Goal: Task Accomplishment & Management: Manage account settings

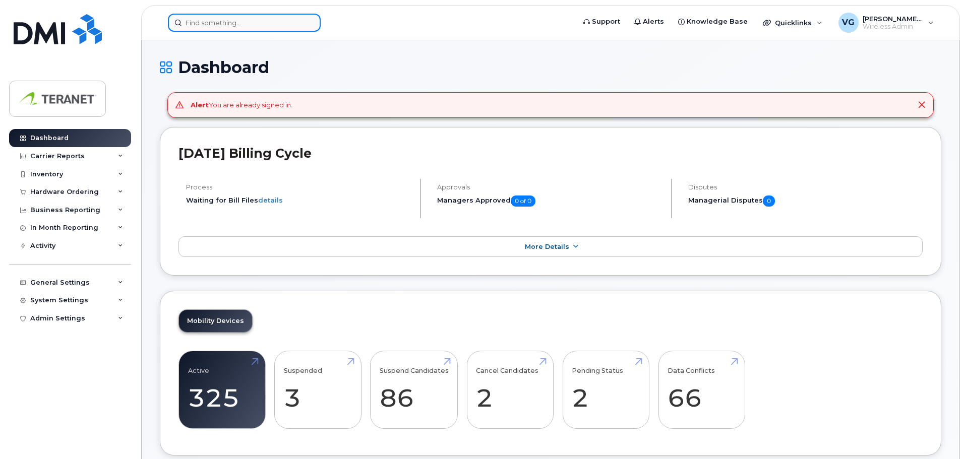
click at [238, 20] on input at bounding box center [244, 23] width 153 height 18
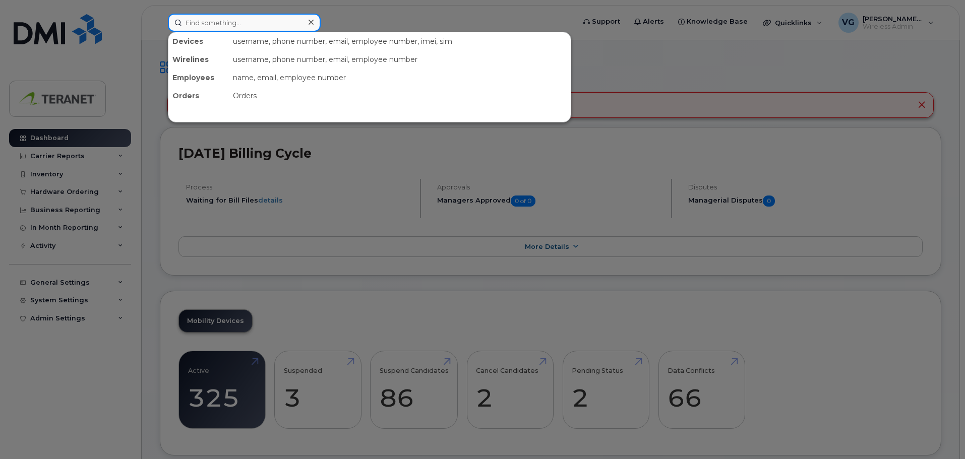
paste input "4166058439"
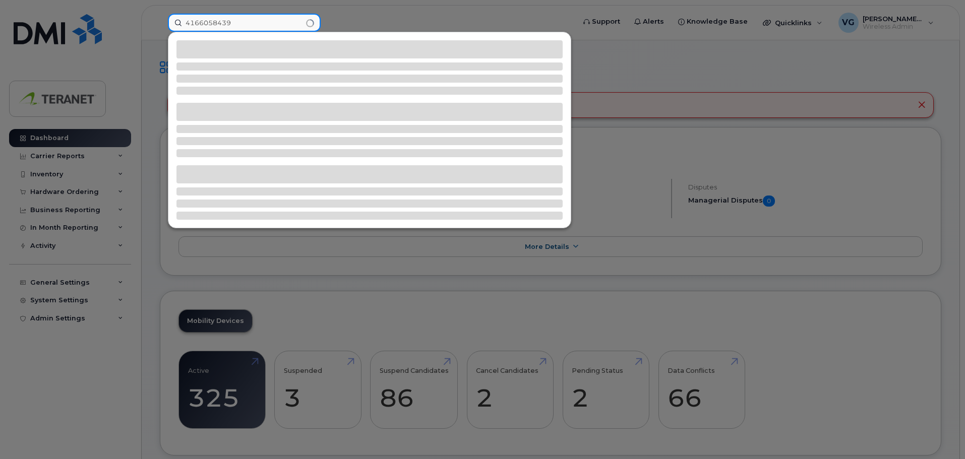
type input "4166058439"
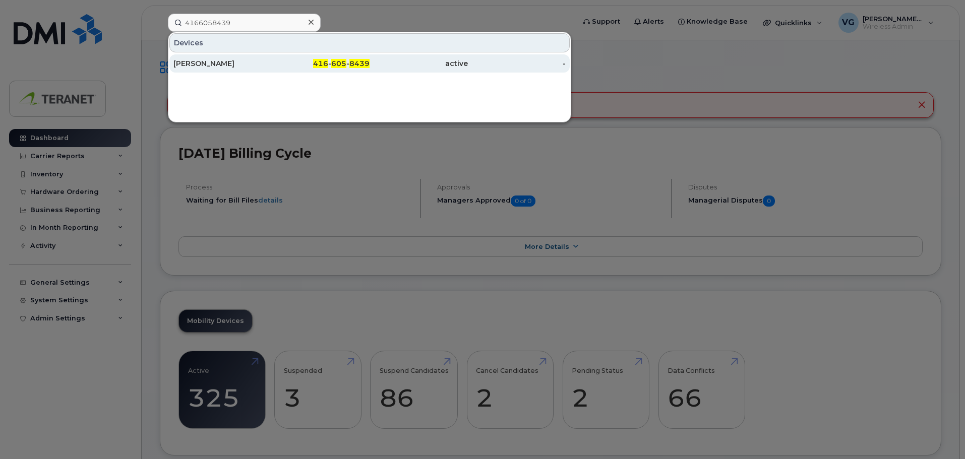
click at [223, 64] on div "[PERSON_NAME]" at bounding box center [222, 63] width 98 height 10
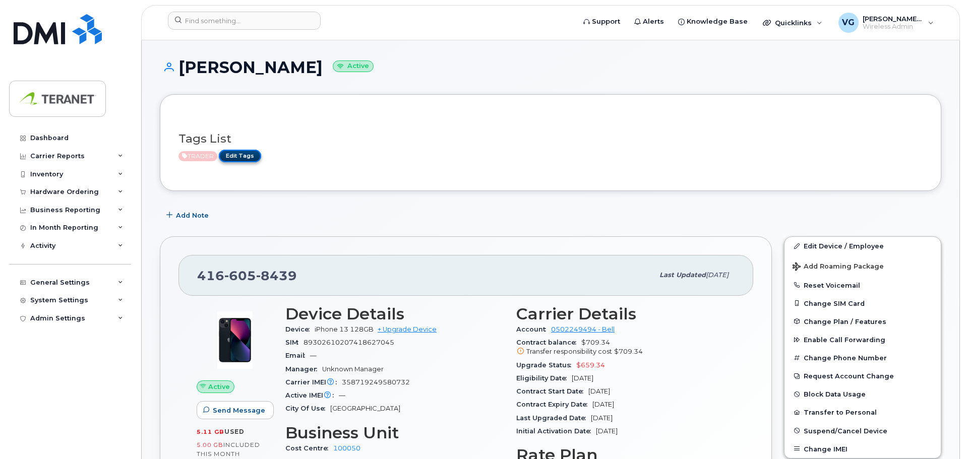
click at [244, 157] on link "Edit Tags" at bounding box center [240, 156] width 42 height 13
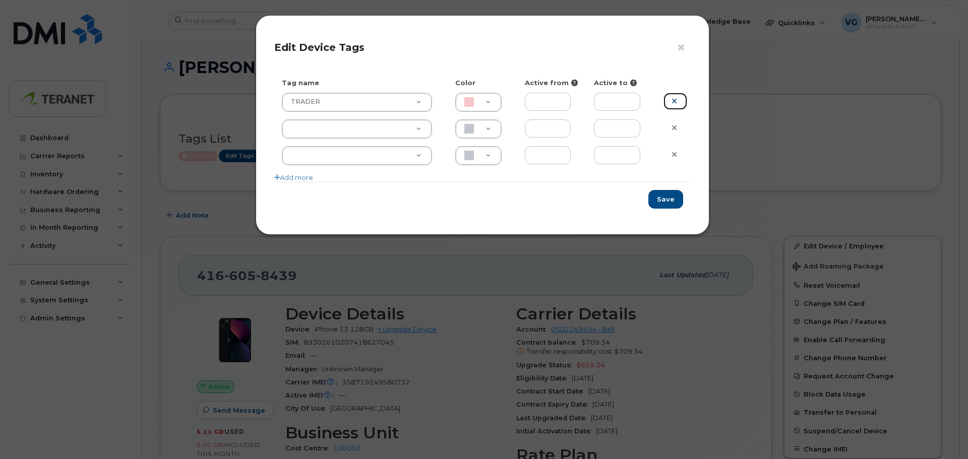
click at [676, 101] on icon at bounding box center [675, 101] width 6 height 8
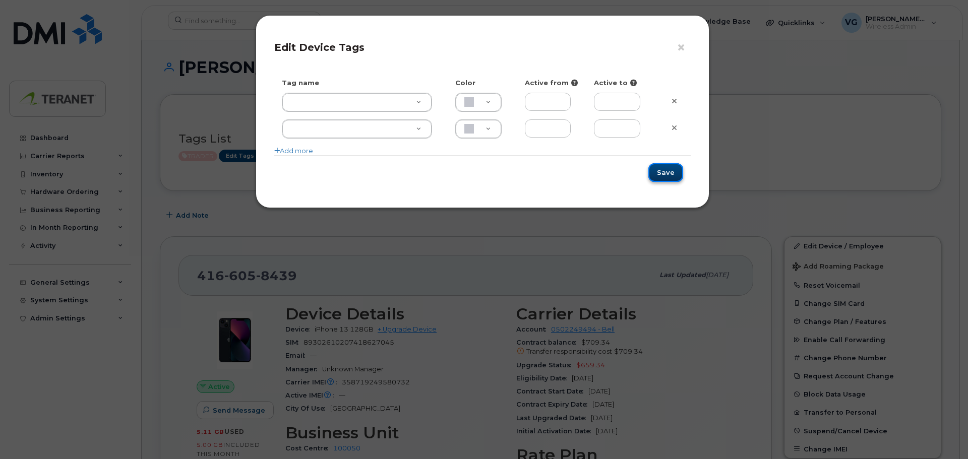
click at [672, 176] on button "Save" at bounding box center [666, 172] width 35 height 19
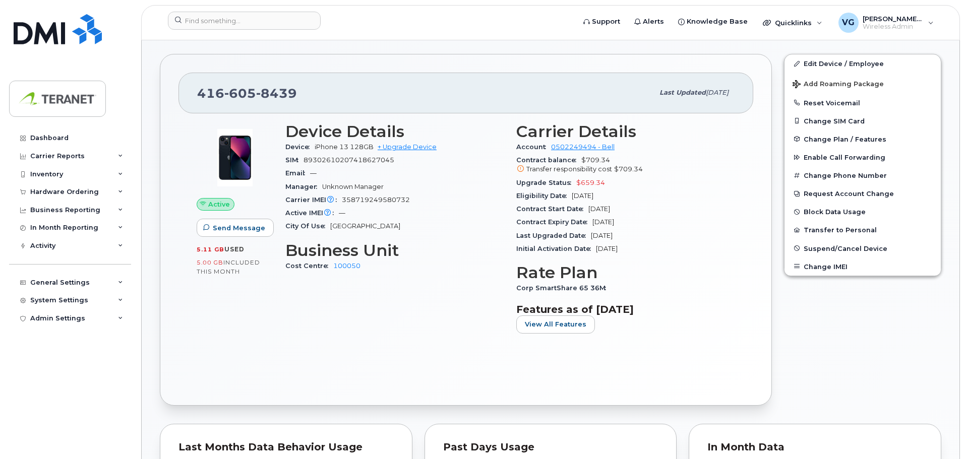
scroll to position [202, 0]
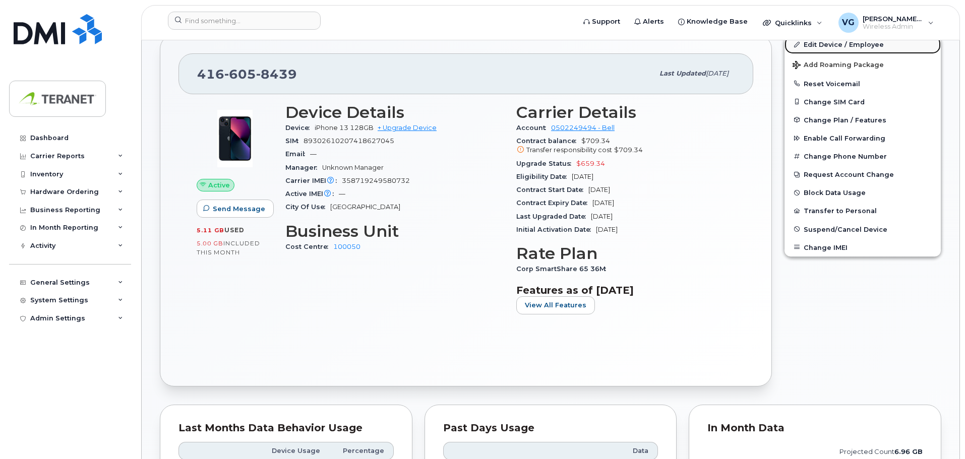
click at [843, 45] on link "Edit Device / Employee" at bounding box center [863, 44] width 156 height 18
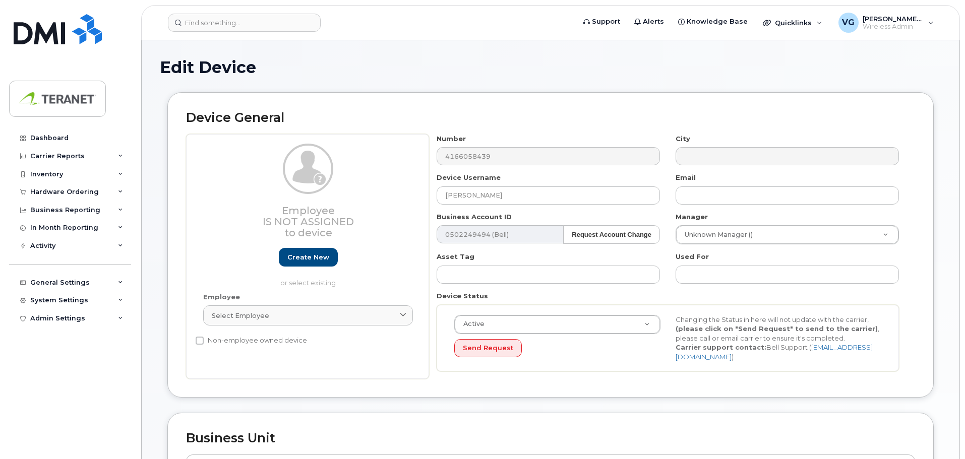
select select "3845441"
drag, startPoint x: 588, startPoint y: 187, endPoint x: 252, endPoint y: 183, distance: 336.4
click at [252, 183] on div "Employee Is not assigned to device Create new or select existing Employee Selec…" at bounding box center [550, 257] width 729 height 246
paste input "ABDUL MANSOORI"
drag, startPoint x: 458, startPoint y: 193, endPoint x: 325, endPoint y: 188, distance: 133.2
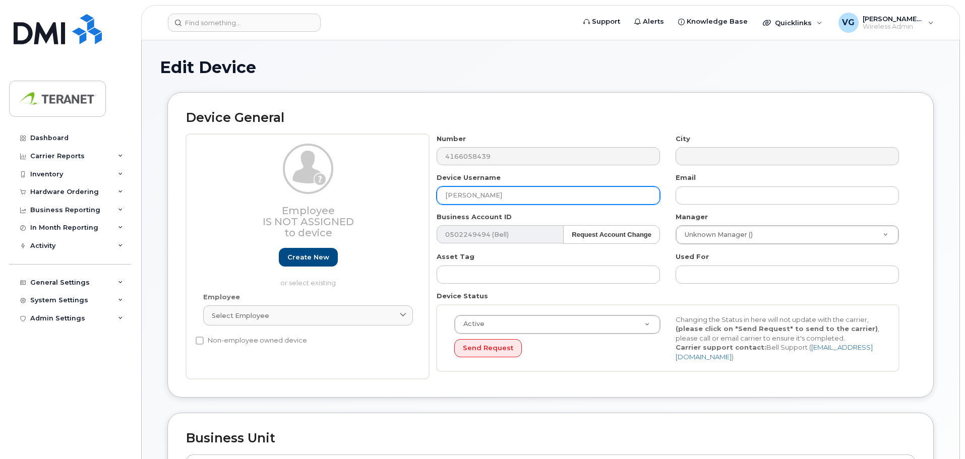
click at [326, 190] on div "Employee Is not assigned to device Create new or select existing Employee Selec…" at bounding box center [550, 257] width 729 height 246
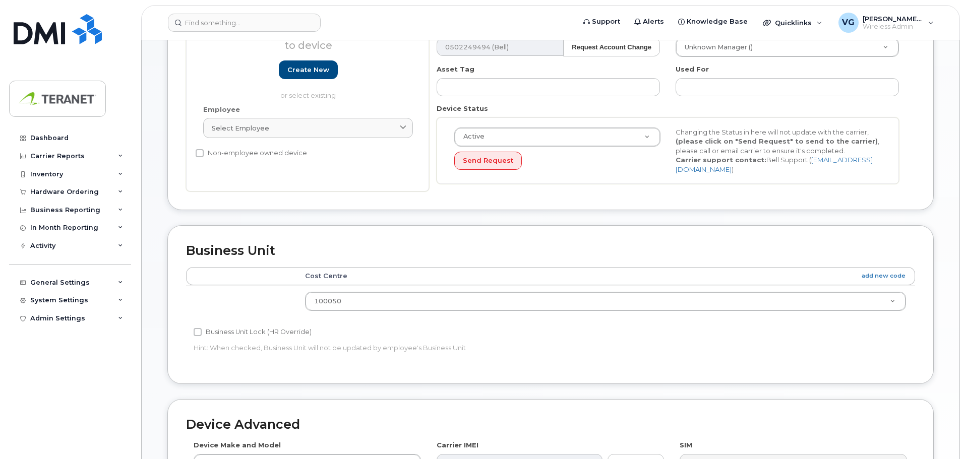
scroll to position [428, 0]
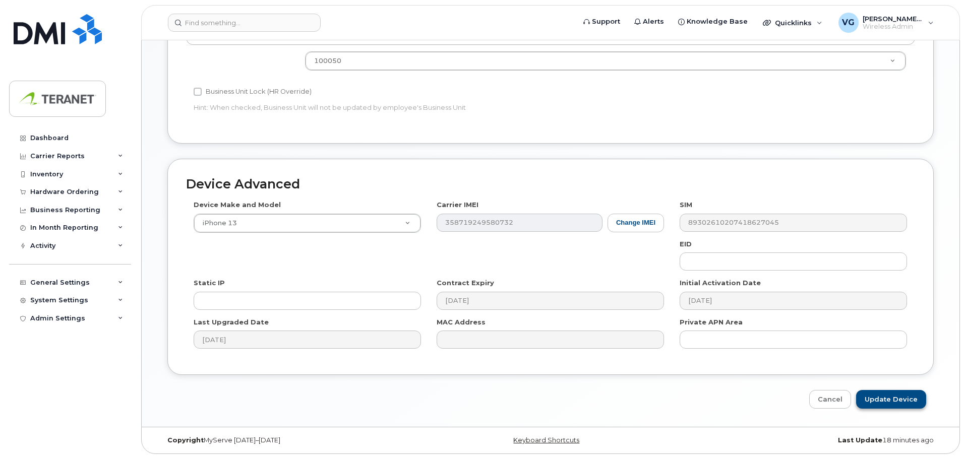
type input "ABDUL MANSOORI"
click at [887, 394] on input "Update Device" at bounding box center [891, 399] width 70 height 19
type input "Saving..."
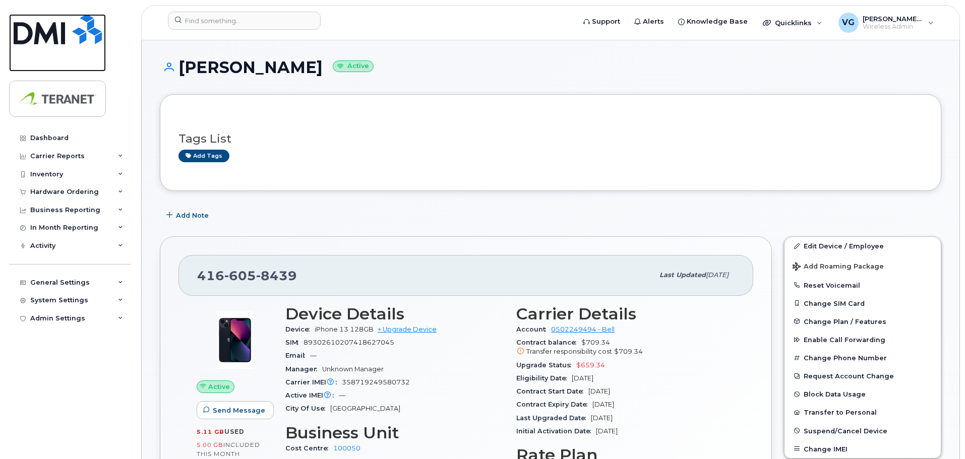
click at [41, 34] on img at bounding box center [58, 29] width 88 height 30
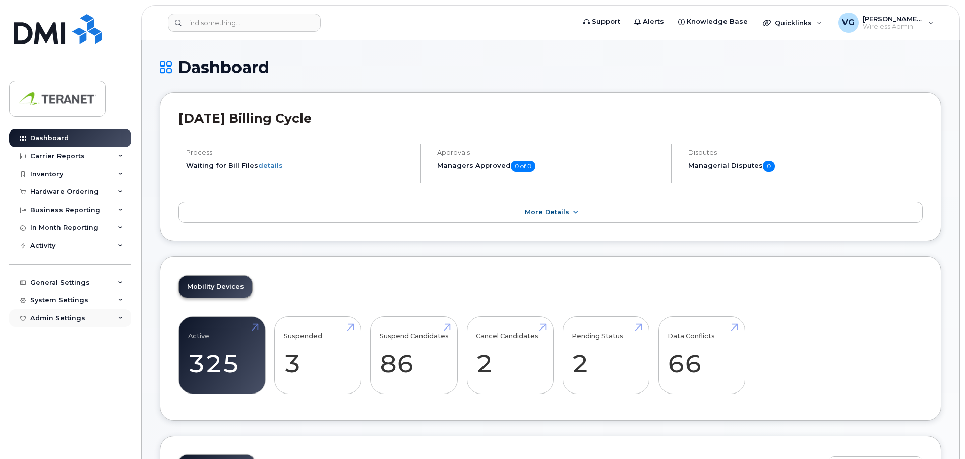
drag, startPoint x: 60, startPoint y: 321, endPoint x: 125, endPoint y: 320, distance: 64.6
click at [60, 321] on div "Admin Settings" at bounding box center [57, 319] width 55 height 8
click at [66, 304] on div "System Settings" at bounding box center [59, 301] width 58 height 8
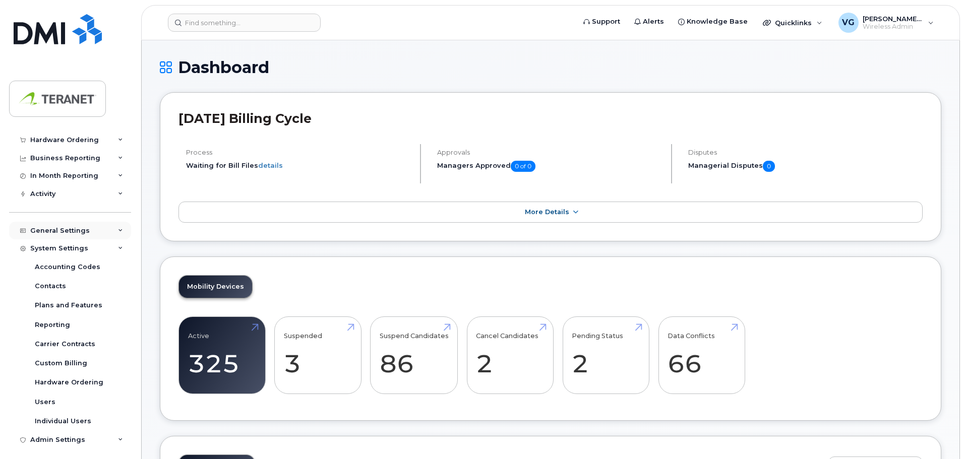
scroll to position [101, 0]
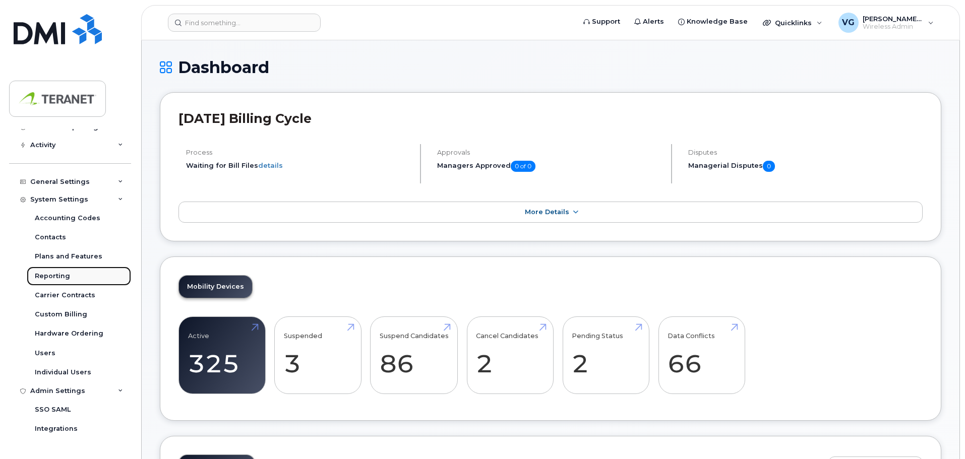
click at [54, 276] on div "Reporting" at bounding box center [52, 276] width 35 height 9
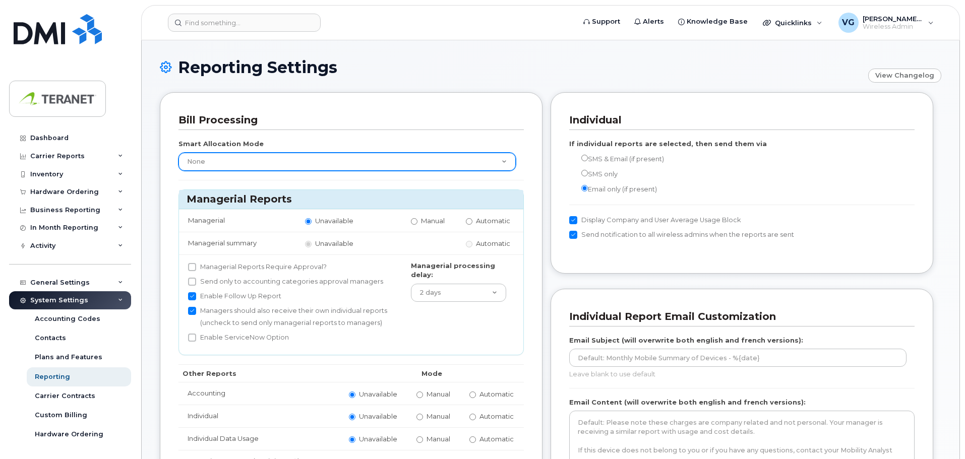
click at [473, 163] on select "None Within Plan" at bounding box center [347, 162] width 337 height 18
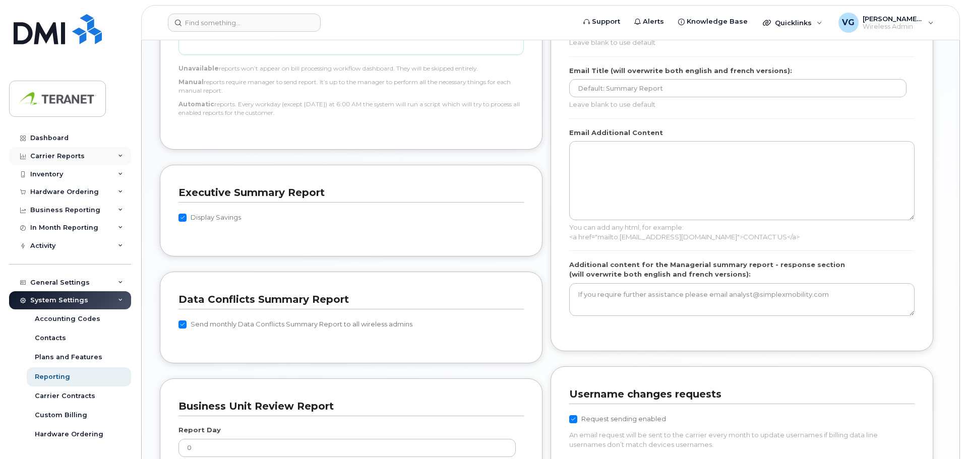
click at [83, 156] on div "Carrier Reports" at bounding box center [70, 156] width 122 height 18
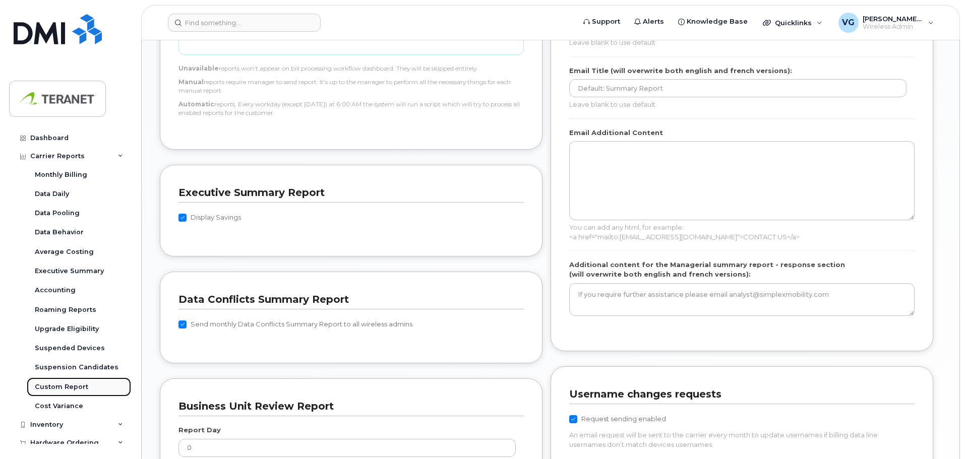
click at [71, 382] on link "Custom Report" at bounding box center [79, 387] width 104 height 19
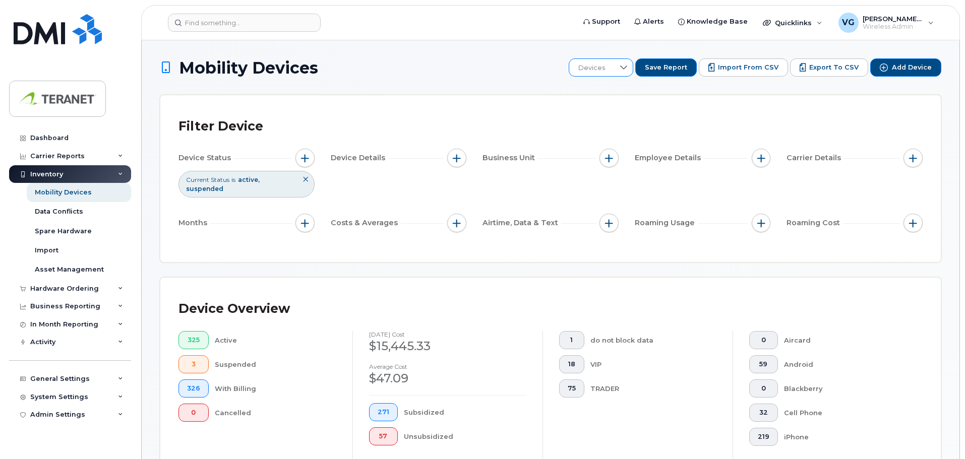
click at [628, 69] on icon at bounding box center [624, 68] width 8 height 8
click at [636, 120] on span "All Phone Info 1" at bounding box center [612, 121] width 48 height 10
click at [828, 68] on span "Export to CSV" at bounding box center [833, 67] width 49 height 9
click at [525, 71] on div at bounding box center [515, 67] width 19 height 17
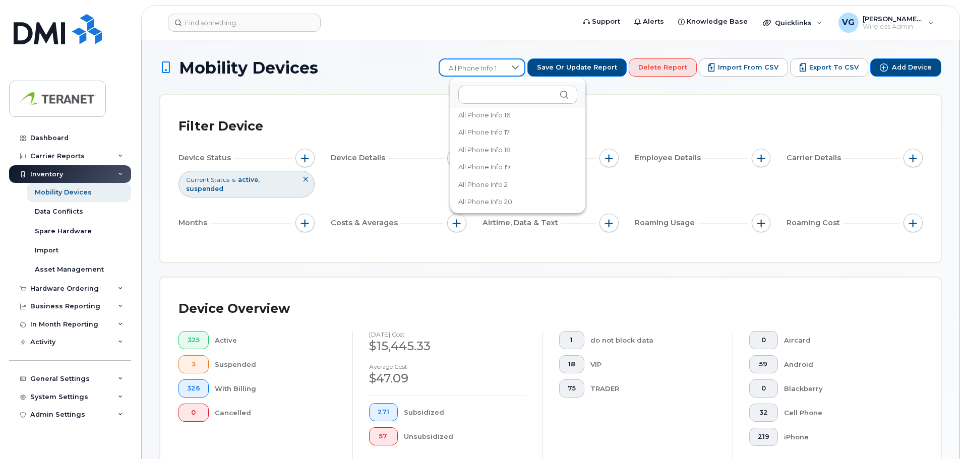
scroll to position [101, 0]
click at [508, 193] on span "All Phone Info 19" at bounding box center [484, 194] width 52 height 10
click at [585, 71] on span "Save or Update Report" at bounding box center [577, 67] width 80 height 9
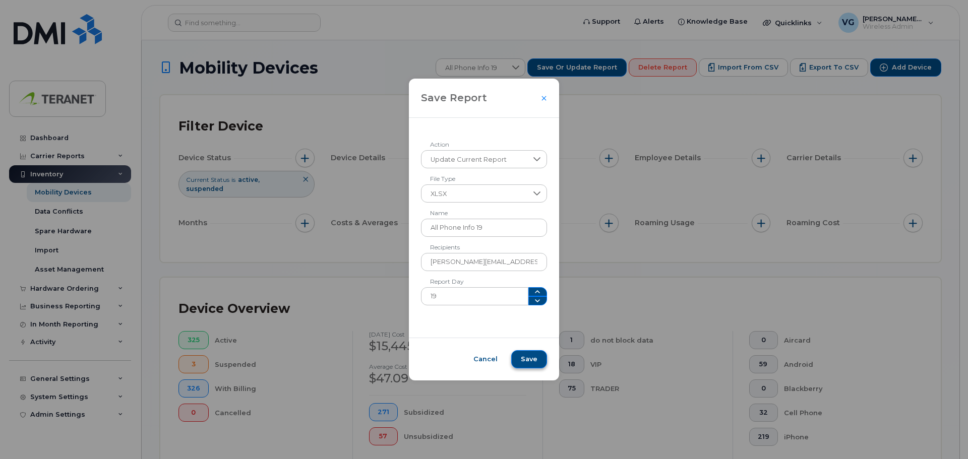
click at [530, 362] on span "Save" at bounding box center [529, 359] width 17 height 9
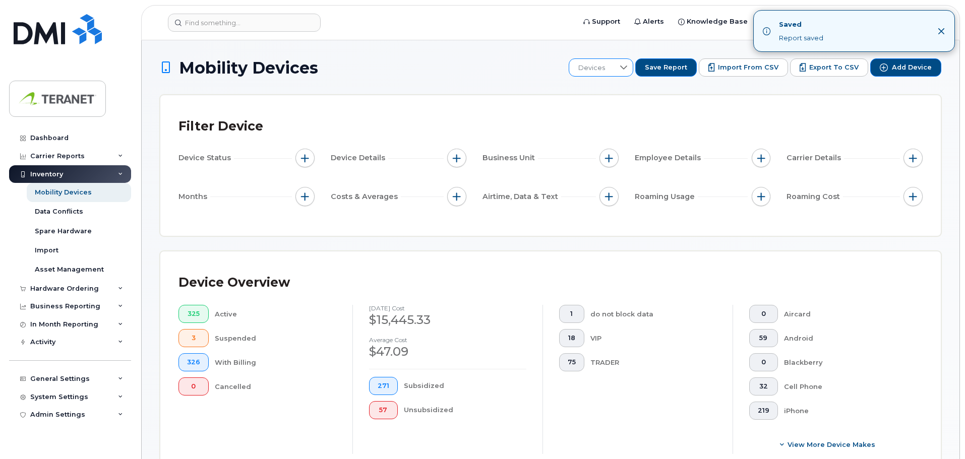
click at [628, 71] on icon at bounding box center [624, 68] width 8 height 8
click at [626, 180] on span "All Phone Info 20" at bounding box center [615, 178] width 54 height 10
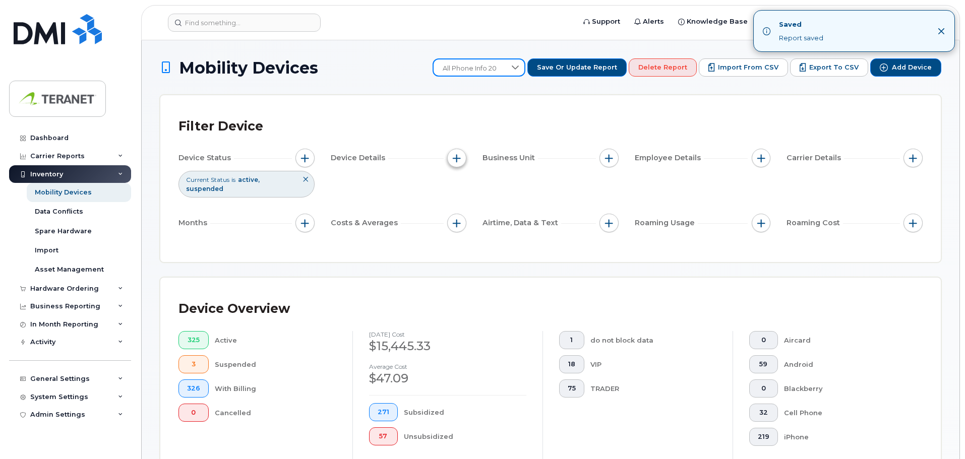
click at [458, 163] on button "button" at bounding box center [456, 158] width 19 height 19
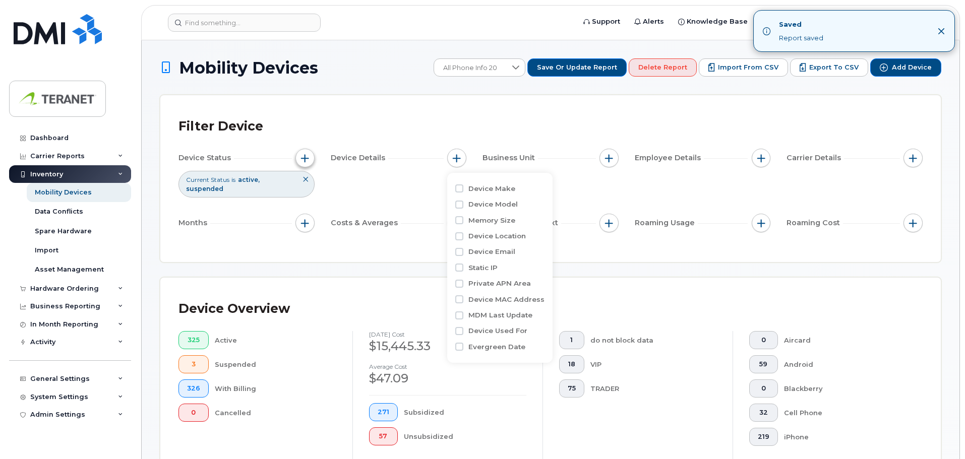
click at [307, 158] on span "button" at bounding box center [305, 158] width 8 height 8
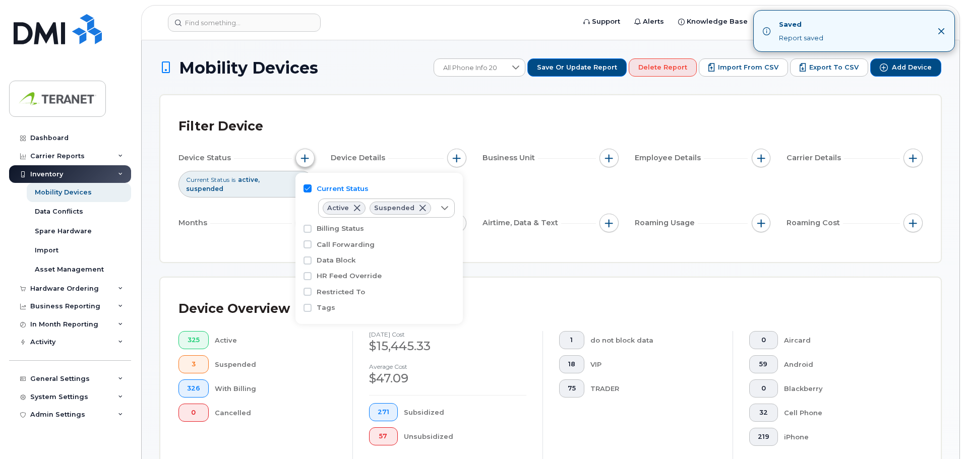
click at [308, 158] on span "button" at bounding box center [305, 158] width 8 height 8
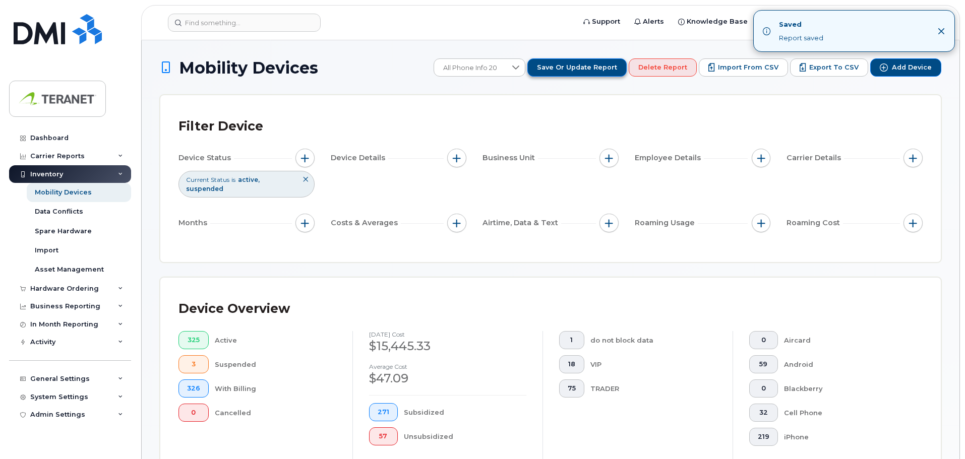
click at [609, 70] on span "Save or Update Report" at bounding box center [577, 67] width 80 height 9
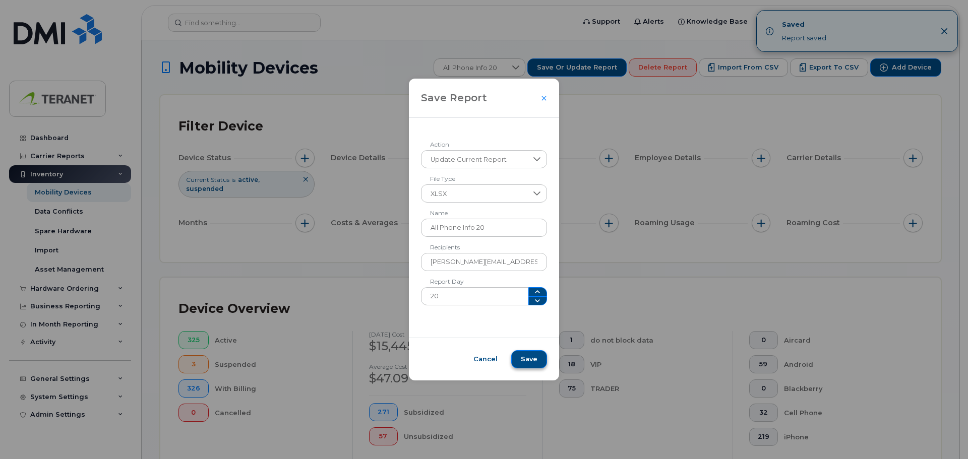
click at [527, 360] on span "Save" at bounding box center [529, 359] width 17 height 9
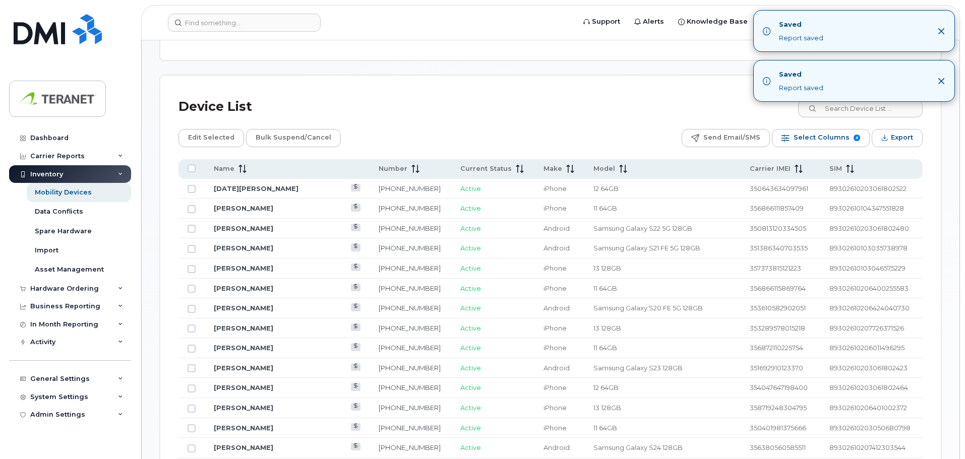
scroll to position [504, 0]
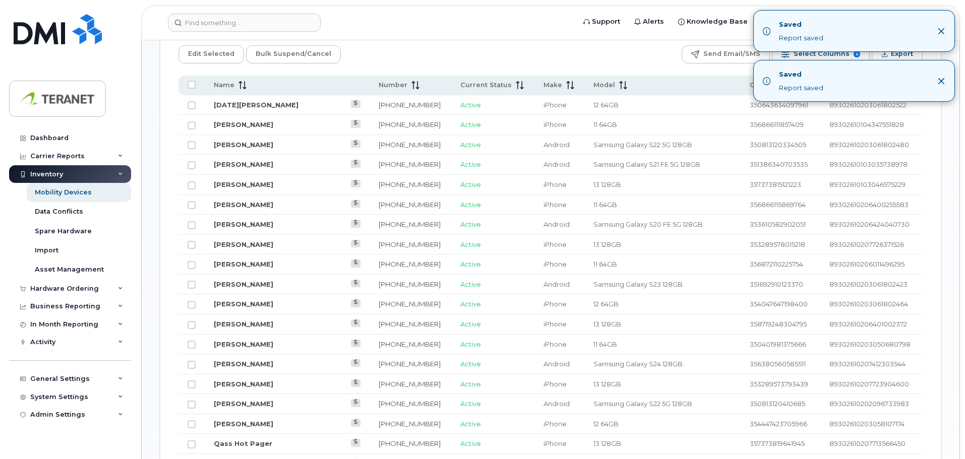
click at [941, 30] on icon "Close" at bounding box center [942, 31] width 7 height 7
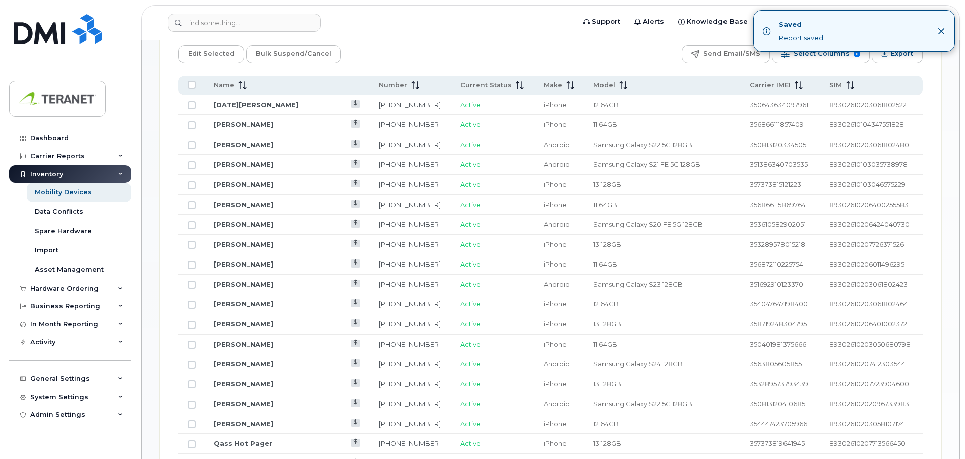
click at [943, 32] on icon "Close" at bounding box center [942, 31] width 7 height 7
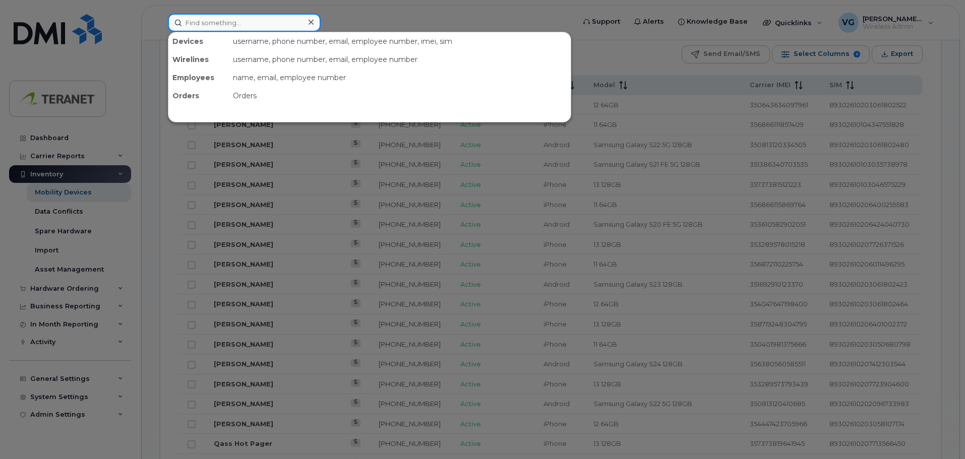
click at [210, 25] on input at bounding box center [244, 23] width 153 height 18
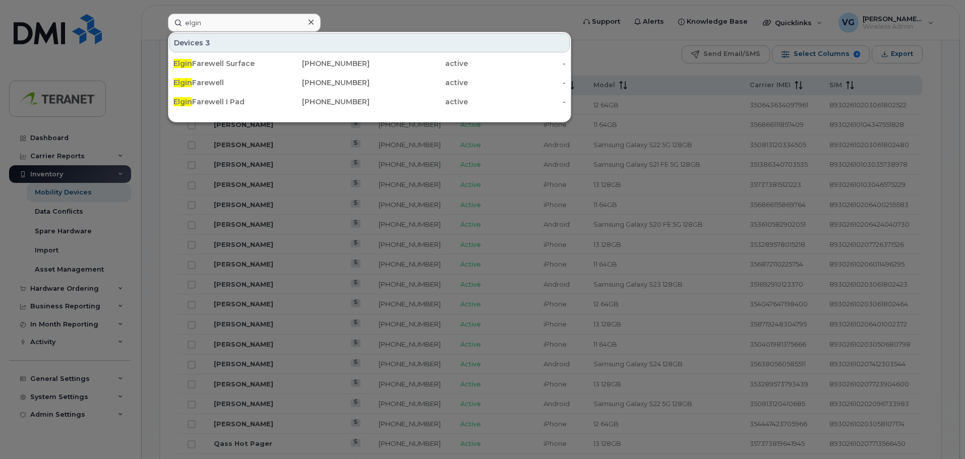
click at [408, 12] on div at bounding box center [482, 229] width 965 height 459
click at [242, 27] on input "elgin" at bounding box center [244, 23] width 153 height 18
drag, startPoint x: 223, startPoint y: 21, endPoint x: 170, endPoint y: 23, distance: 53.5
click at [170, 23] on input "elgin" at bounding box center [244, 23] width 153 height 18
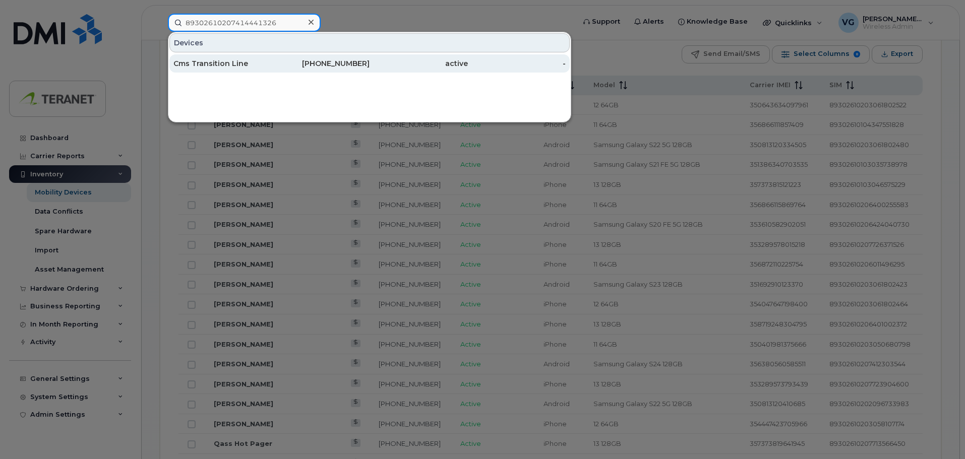
type input "89302610207414441326"
drag, startPoint x: 310, startPoint y: 63, endPoint x: 325, endPoint y: 70, distance: 16.2
click at [310, 63] on div "416-525-9021" at bounding box center [321, 63] width 98 height 10
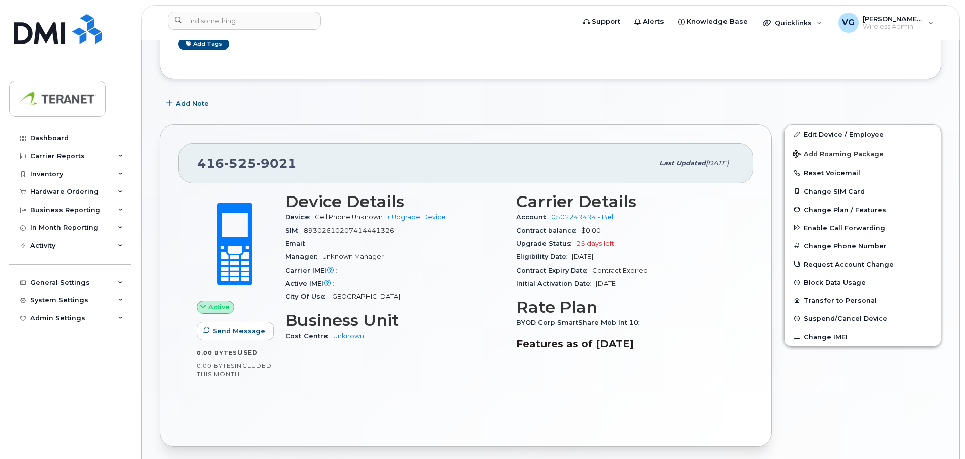
scroll to position [151, 0]
click at [835, 136] on link "Edit Device / Employee" at bounding box center [863, 134] width 156 height 18
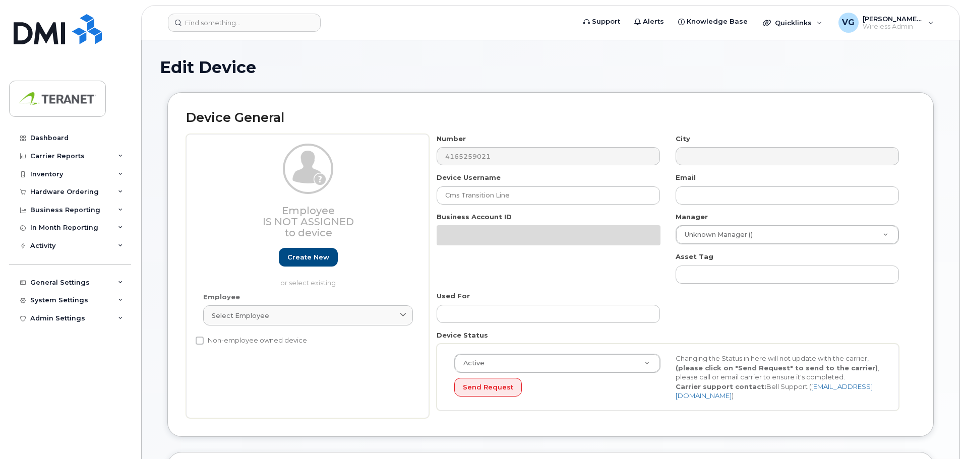
select select "1941127"
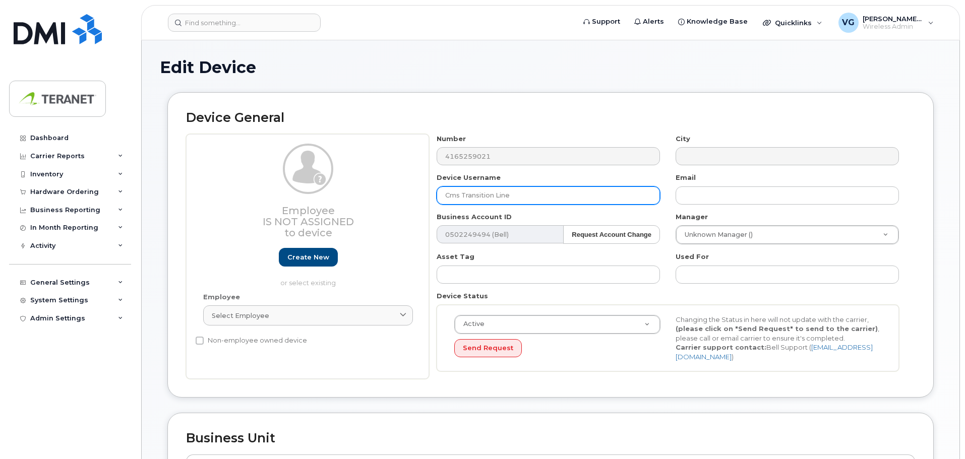
drag, startPoint x: 553, startPoint y: 193, endPoint x: 374, endPoint y: 184, distance: 179.3
click at [374, 184] on div "Employee Is not assigned to device Create new or select existing Employee Selec…" at bounding box center [550, 257] width 729 height 246
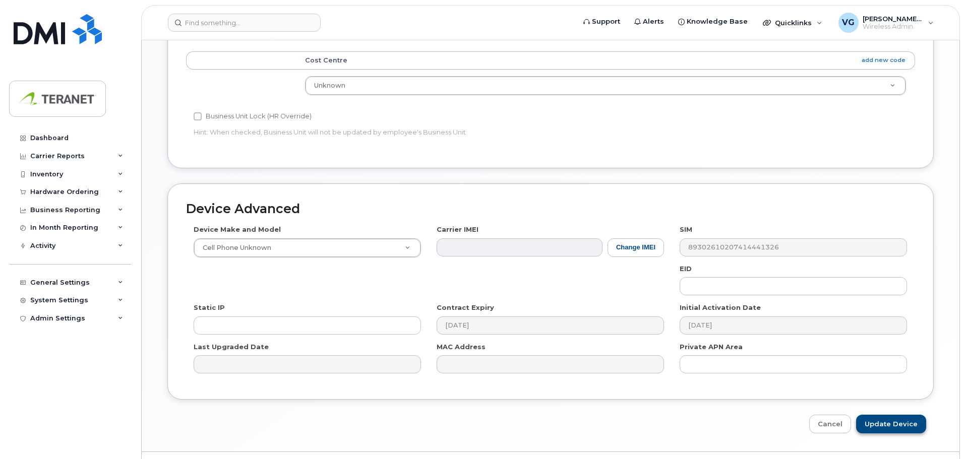
type input "Elgin Surface 2"
click at [883, 427] on input "Update Device" at bounding box center [891, 424] width 70 height 19
type input "Saving..."
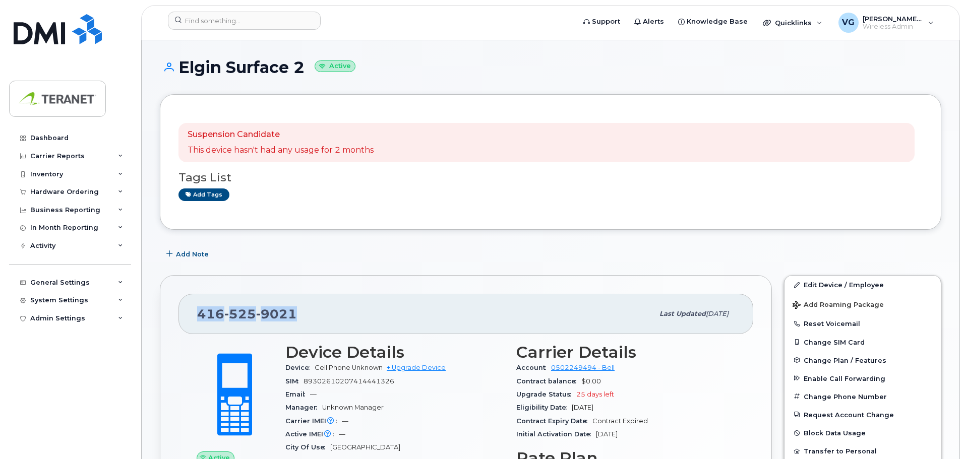
drag, startPoint x: 279, startPoint y: 312, endPoint x: 189, endPoint y: 308, distance: 90.8
click at [189, 308] on div "[PHONE_NUMBER] Last updated [DATE]" at bounding box center [466, 314] width 575 height 40
drag, startPoint x: 233, startPoint y: 316, endPoint x: 503, endPoint y: 221, distance: 285.8
click at [503, 222] on div "Suspension Candidate This device hasn't had any usage for 2 months Tags List Ad…" at bounding box center [551, 162] width 782 height 136
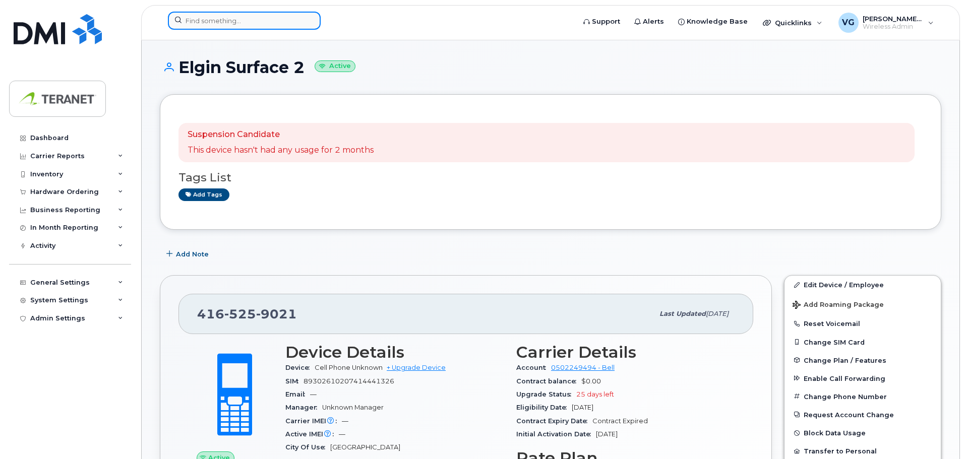
click at [226, 23] on input at bounding box center [244, 21] width 153 height 18
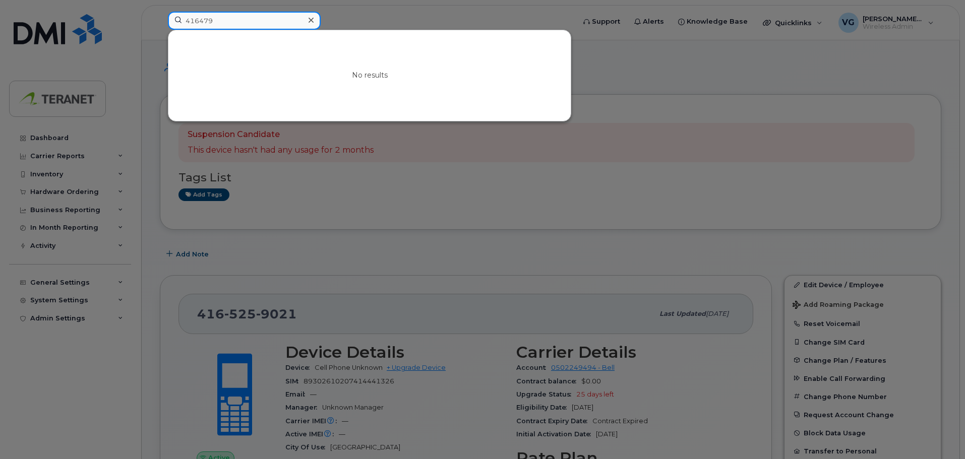
click at [273, 20] on input "416479" at bounding box center [244, 21] width 153 height 18
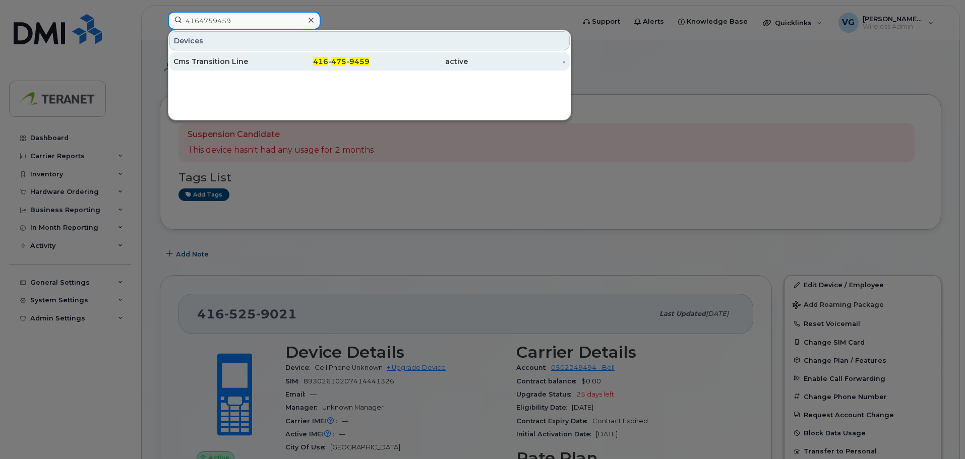
type input "4164759459"
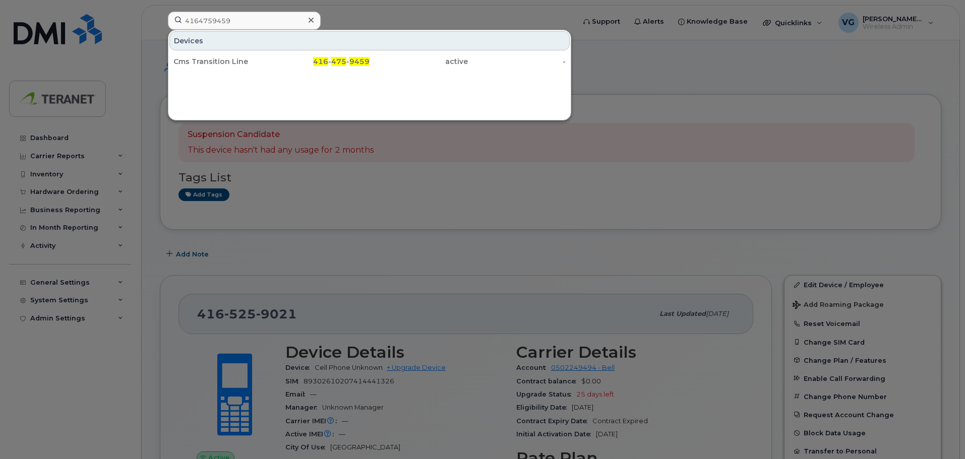
drag, startPoint x: 229, startPoint y: 59, endPoint x: 271, endPoint y: 76, distance: 45.5
click at [229, 59] on div "Cms Transition Line" at bounding box center [222, 61] width 98 height 10
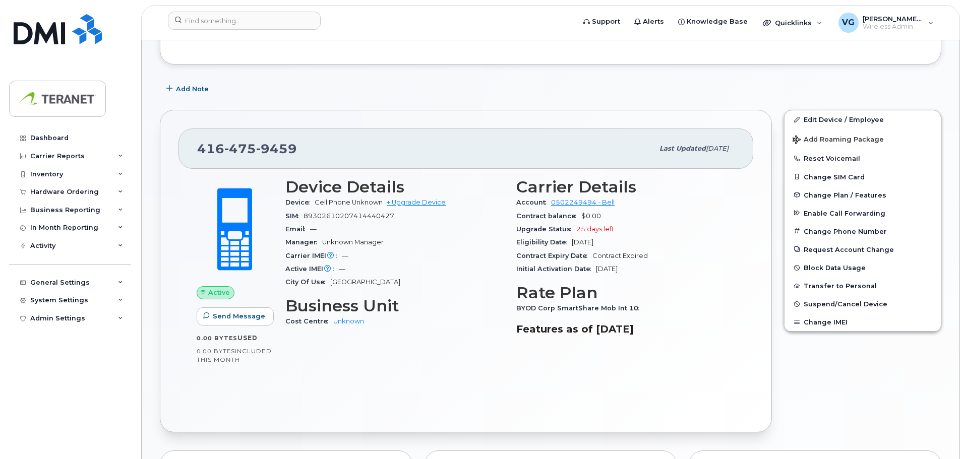
scroll to position [4, 0]
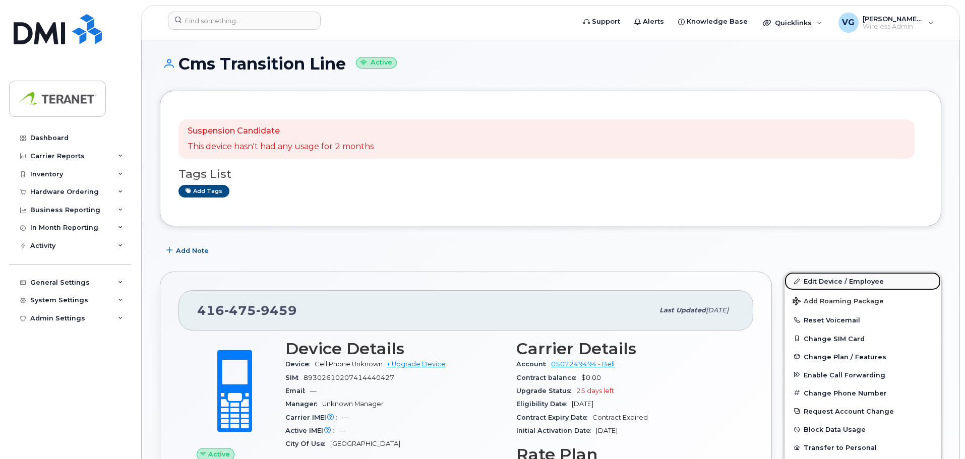
click at [833, 275] on link "Edit Device / Employee" at bounding box center [863, 281] width 156 height 18
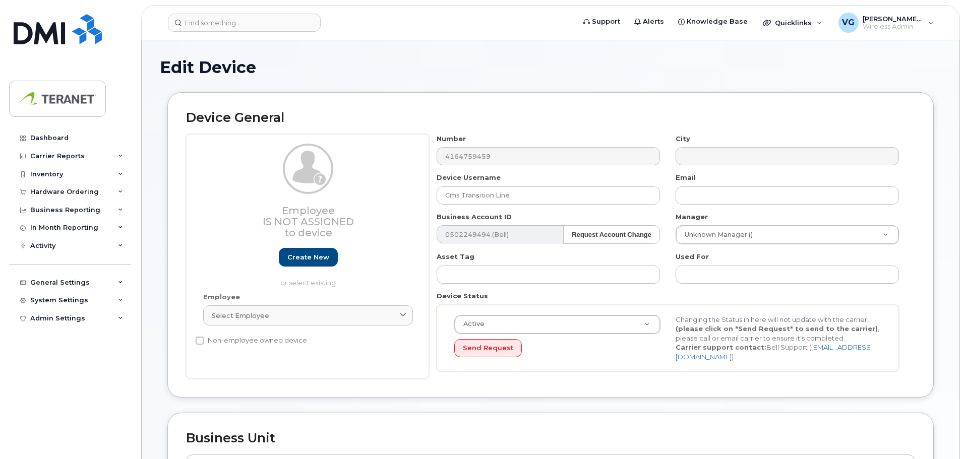
select select "1941127"
drag, startPoint x: 494, startPoint y: 197, endPoint x: 388, endPoint y: 202, distance: 106.0
click at [388, 202] on div "Employee Is not assigned to device Create new or select existing Employee Selec…" at bounding box center [550, 257] width 729 height 246
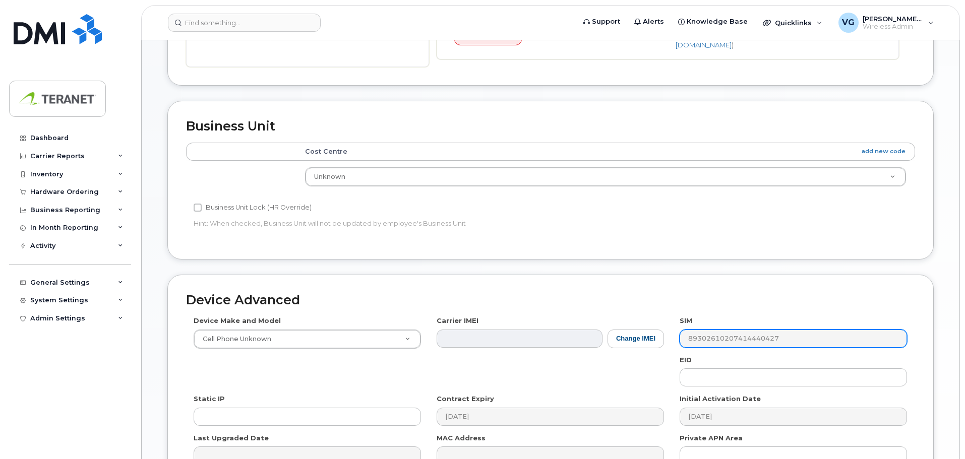
scroll to position [428, 0]
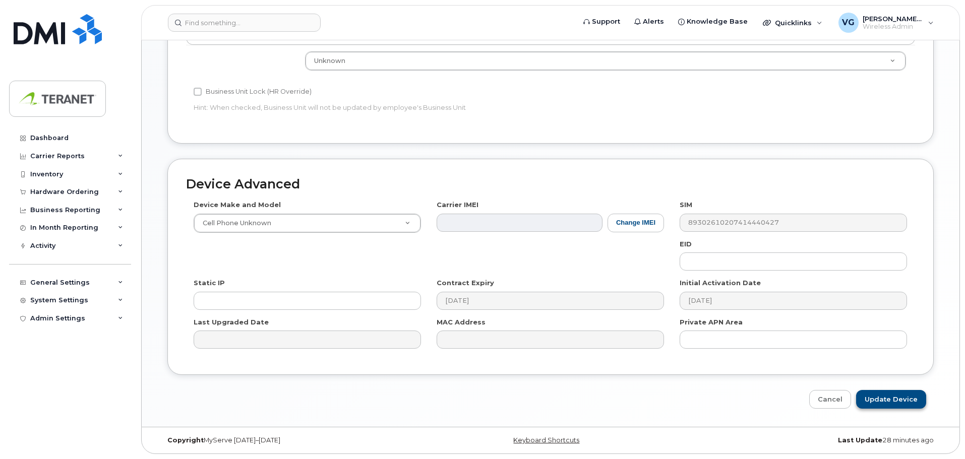
type input "Vince Laptop Testing"
click at [899, 396] on input "Update Device" at bounding box center [891, 399] width 70 height 19
type input "Saving..."
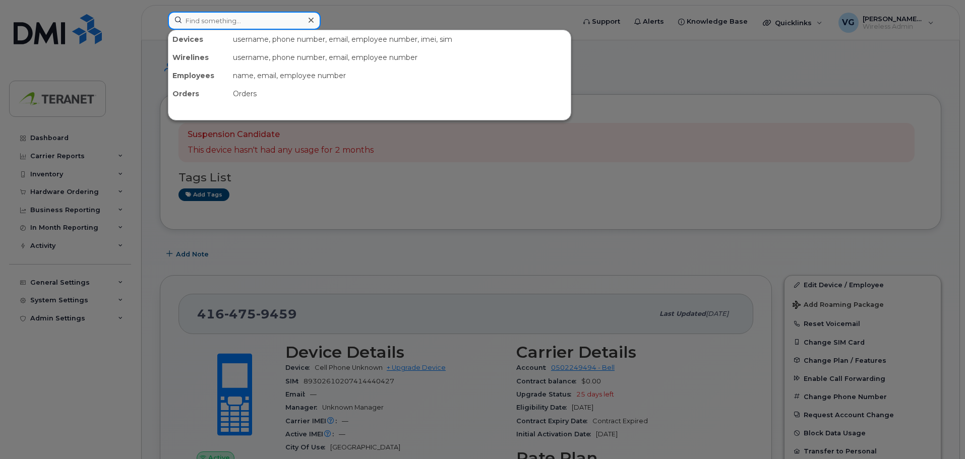
click at [272, 19] on input at bounding box center [244, 21] width 153 height 18
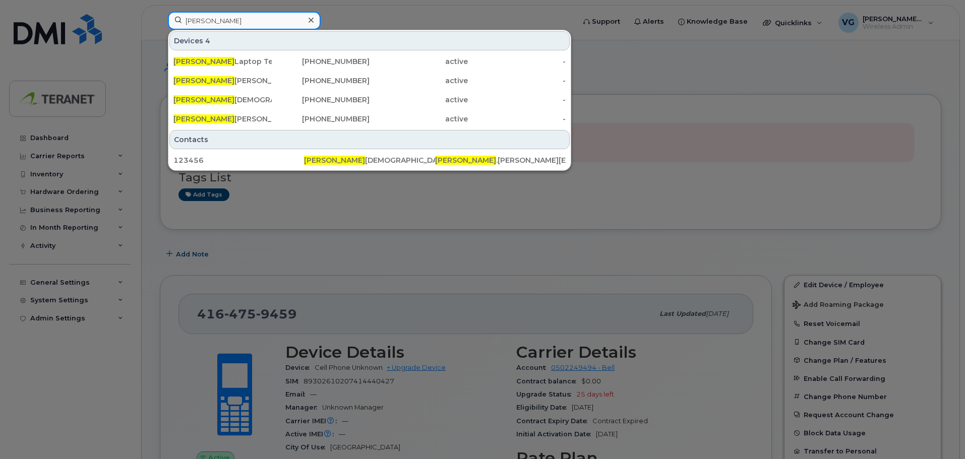
type input "[PERSON_NAME]"
click at [472, 240] on div at bounding box center [482, 229] width 965 height 459
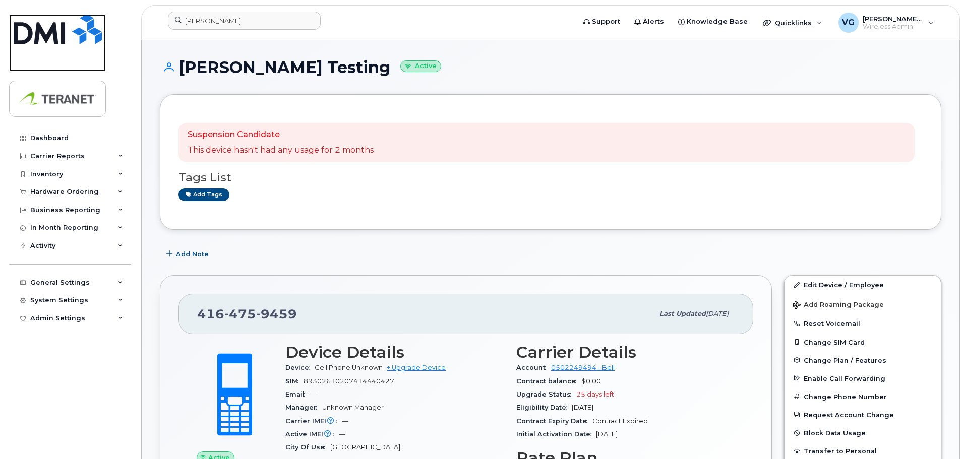
click at [63, 29] on img at bounding box center [58, 29] width 88 height 30
